Goal: Task Accomplishment & Management: Manage account settings

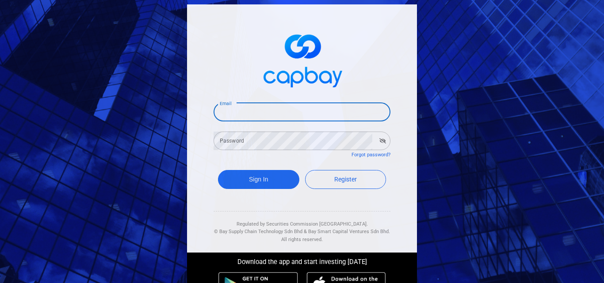
click at [253, 110] on input "Email" at bounding box center [301, 112] width 177 height 19
type input "[EMAIL_ADDRESS][DOMAIN_NAME]"
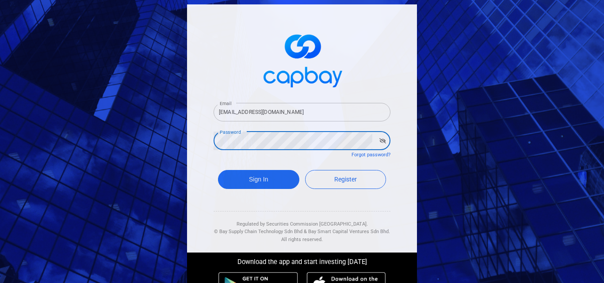
click at [218, 170] on button "Sign In" at bounding box center [258, 179] width 81 height 19
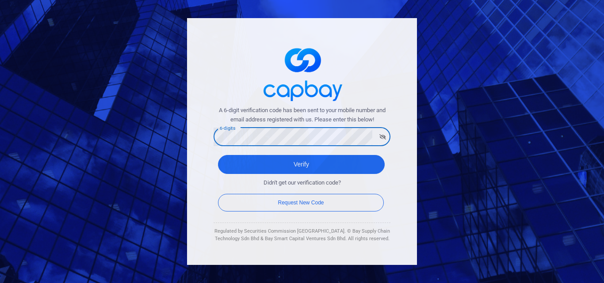
click at [218, 155] on button "Verify" at bounding box center [301, 164] width 167 height 19
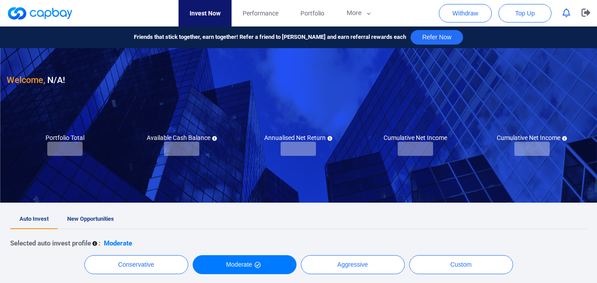
checkbox input "true"
